Goal: Navigation & Orientation: Understand site structure

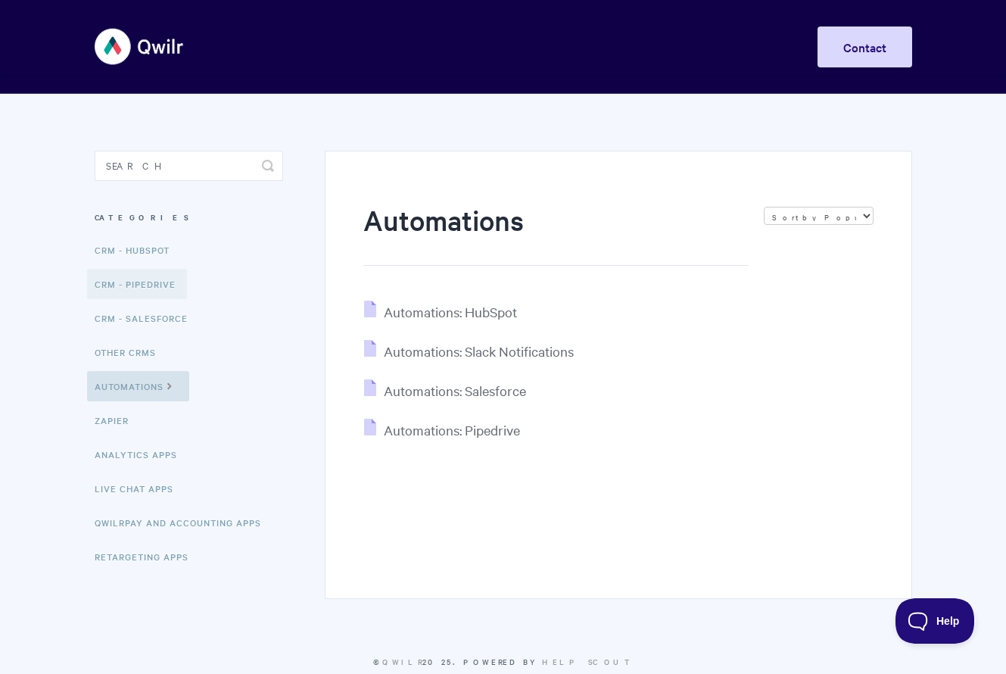
click at [150, 283] on link "CRM - Pipedrive" at bounding box center [137, 284] width 100 height 30
click at [148, 279] on link "CRM - Pipedrive" at bounding box center [137, 284] width 100 height 30
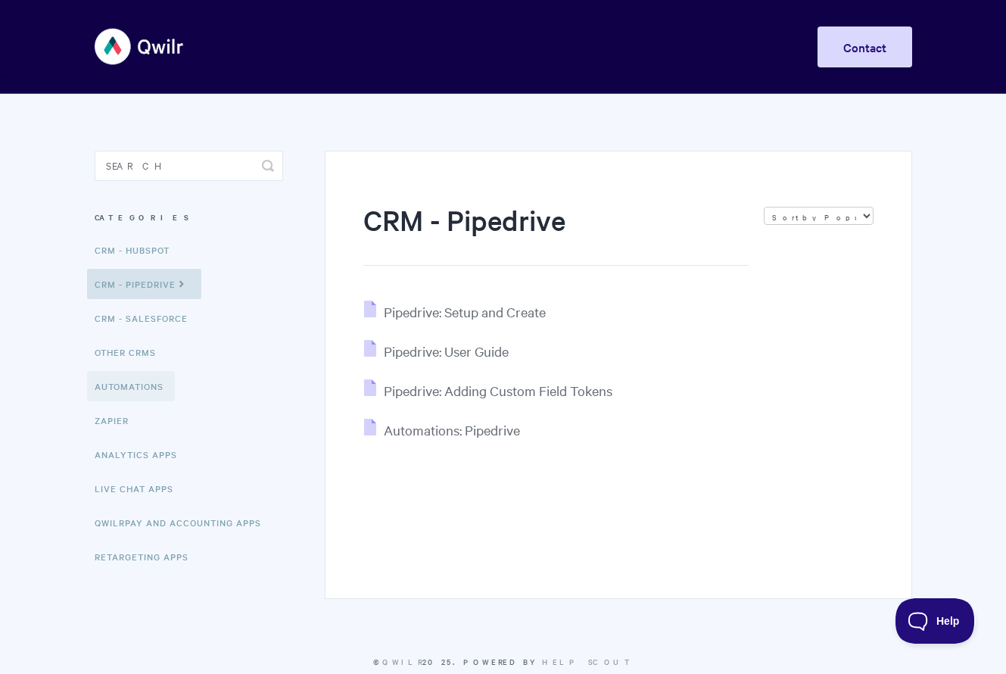
click at [145, 380] on link "Automations" at bounding box center [131, 386] width 88 height 30
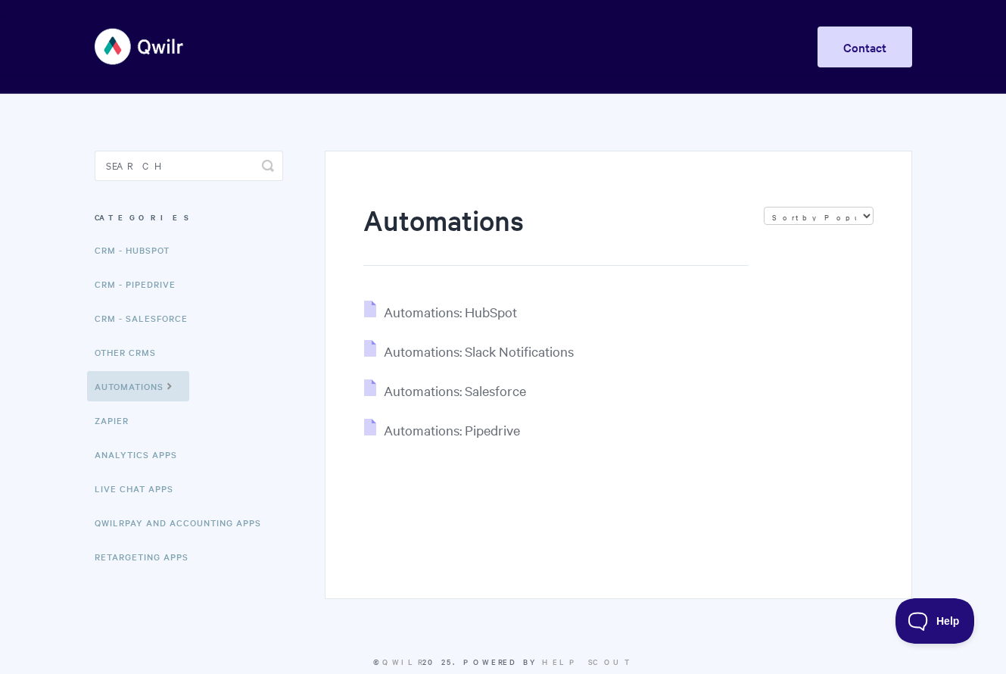
click at [114, 215] on h3 "Categories" at bounding box center [189, 217] width 188 height 27
click at [134, 56] on img at bounding box center [140, 46] width 90 height 57
